Goal: Check status: Check status

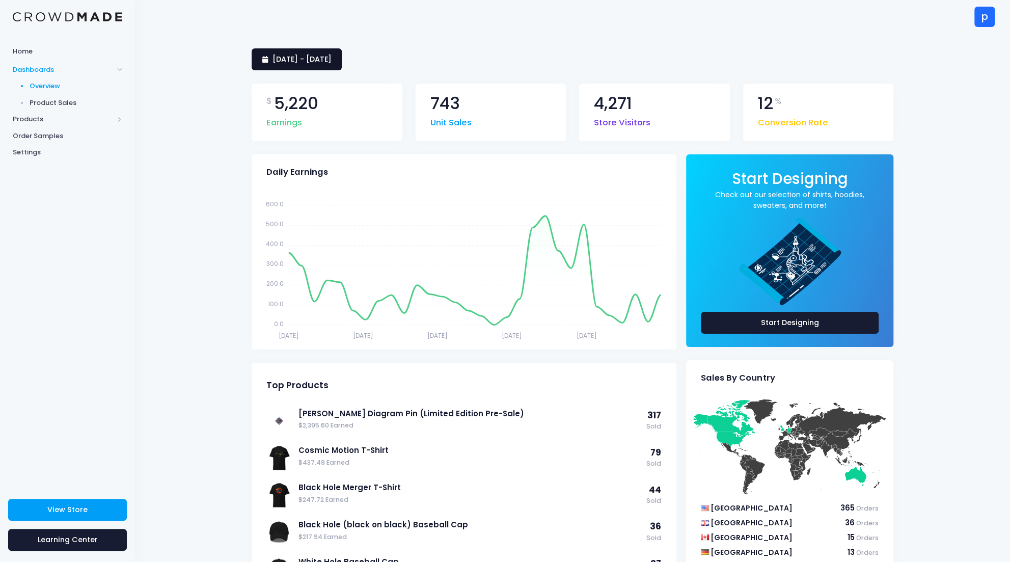
click at [332, 61] on span "[DATE] - [DATE]" at bounding box center [301, 59] width 59 height 10
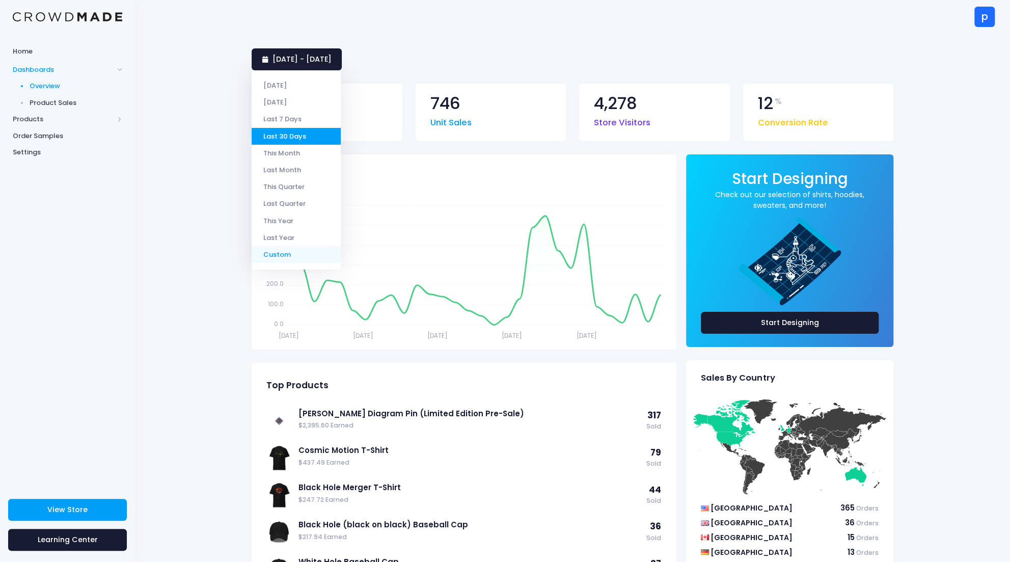
click at [301, 252] on li "Custom" at bounding box center [296, 254] width 89 height 17
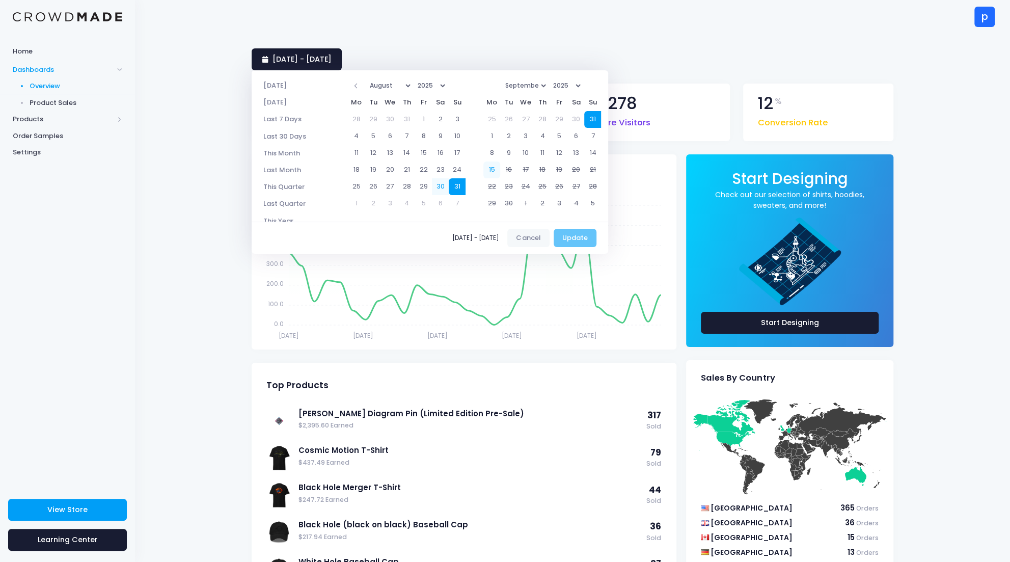
click at [544, 86] on select "January February March April May June July August September October November De…" at bounding box center [525, 85] width 46 height 15
click at [359, 86] on span at bounding box center [356, 86] width 5 height 5
click at [359, 87] on span at bounding box center [356, 86] width 5 height 5
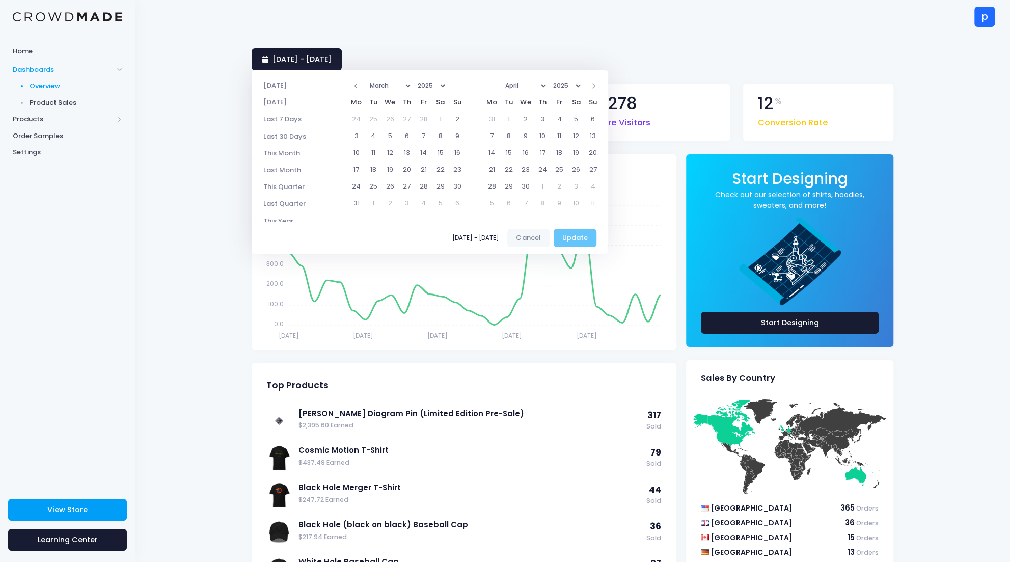
click at [359, 87] on span at bounding box center [356, 86] width 5 height 5
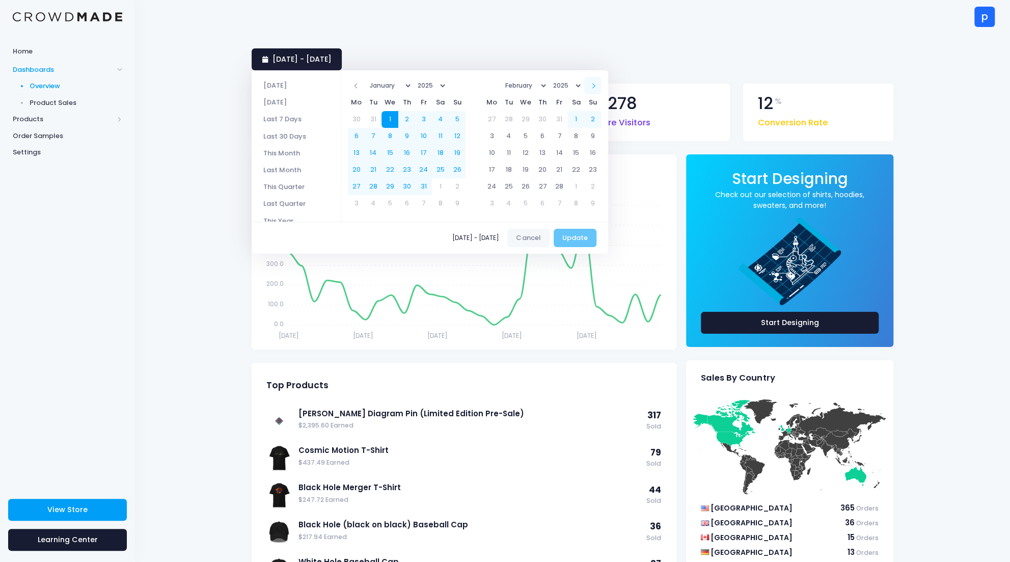
click at [595, 86] on span at bounding box center [592, 86] width 5 height 5
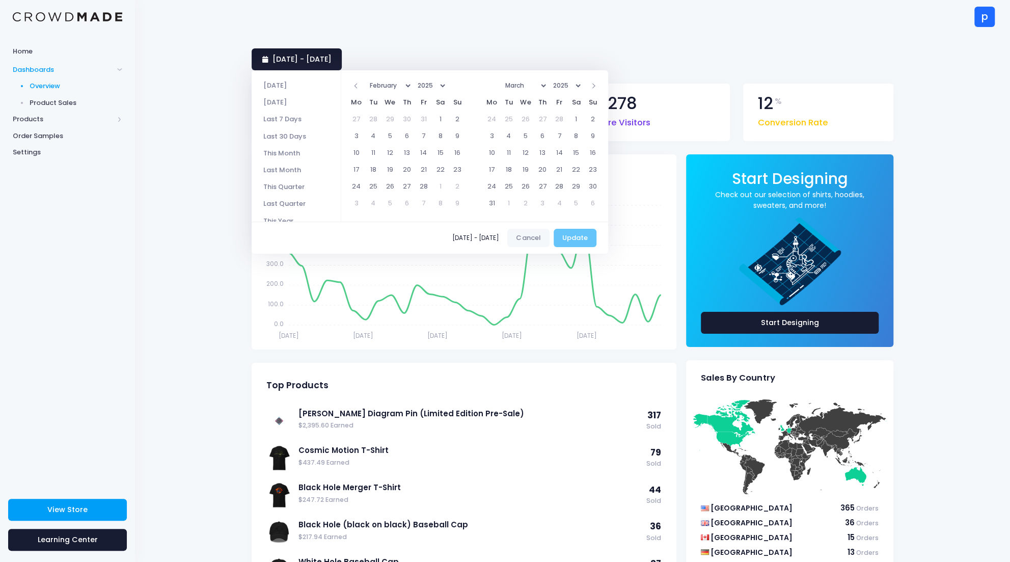
click at [595, 86] on span at bounding box center [592, 86] width 5 height 5
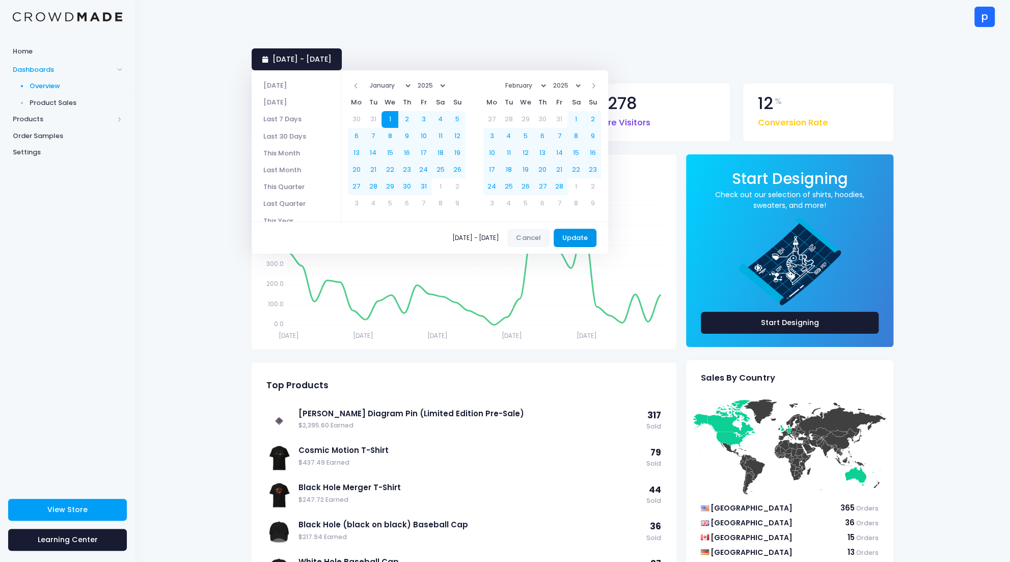
click at [590, 234] on button "Update" at bounding box center [575, 238] width 43 height 18
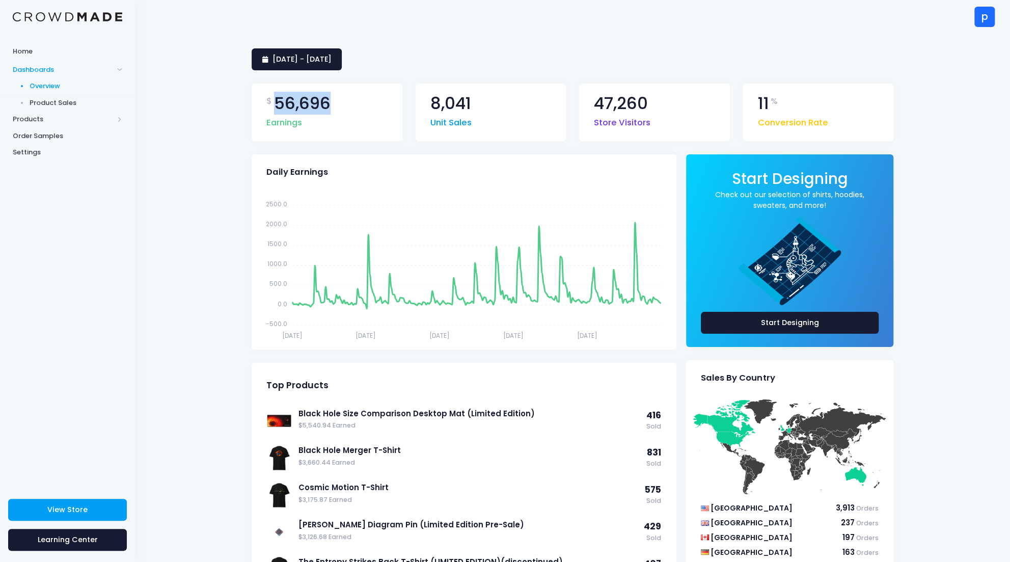
drag, startPoint x: 274, startPoint y: 103, endPoint x: 373, endPoint y: 102, distance: 98.8
click at [373, 102] on div "$ 56,696 Earnings" at bounding box center [327, 113] width 151 height 58
copy span "56,696"
